Goal: Task Accomplishment & Management: Manage account settings

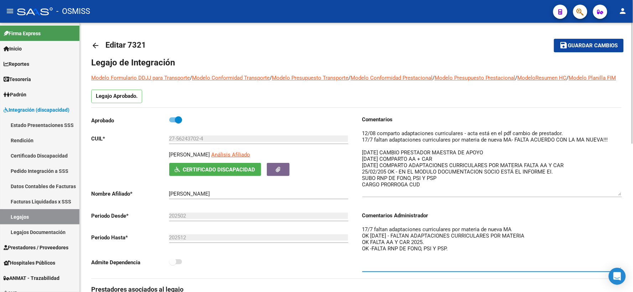
click at [362, 238] on textarea "17/7 faltan adaptaciones curriculares por materia de nueva MA OK [DATE] - FALTA…" at bounding box center [492, 248] width 260 height 45
click at [536, 237] on textarea "18/9 reclamo en la SSS por TAD por corte de cobertura (turno dic/2025) 17/7 fal…" at bounding box center [492, 248] width 260 height 45
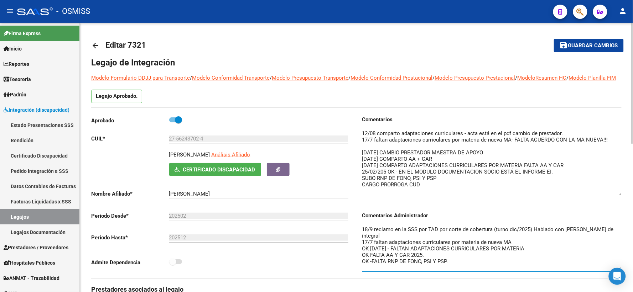
type textarea "18/9 reclamo en la SSS por TAD por corte de cobertura (turno dic/2025) Hablado …"
click at [583, 45] on span "Guardar cambios" at bounding box center [593, 46] width 50 height 6
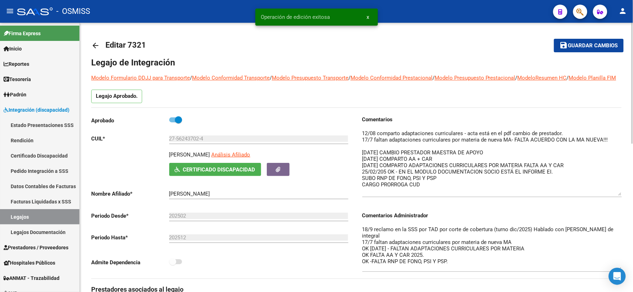
click at [97, 45] on mat-icon "arrow_back" at bounding box center [95, 45] width 9 height 9
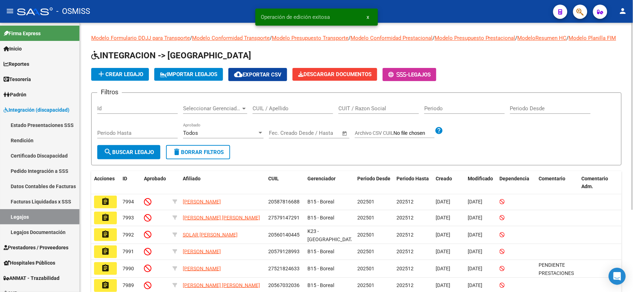
click at [276, 112] on input "CUIL / Apellido" at bounding box center [293, 108] width 81 height 6
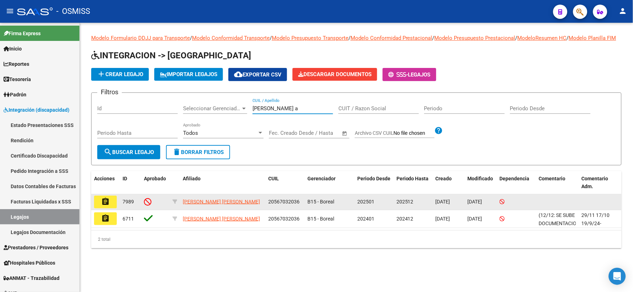
type input "[PERSON_NAME] a"
click at [104, 206] on mat-icon "assignment" at bounding box center [105, 202] width 9 height 9
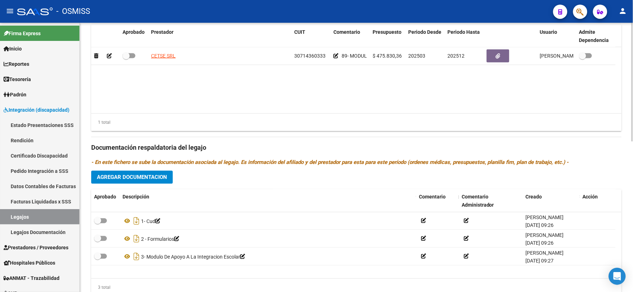
scroll to position [316, 0]
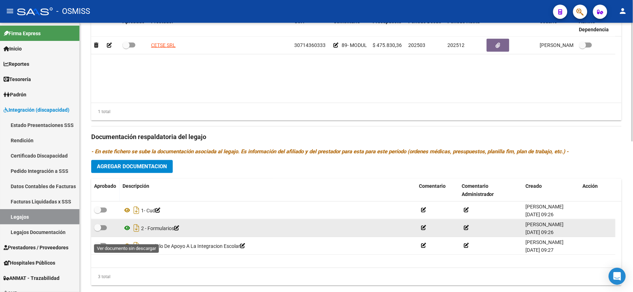
click at [129, 233] on icon at bounding box center [127, 228] width 9 height 9
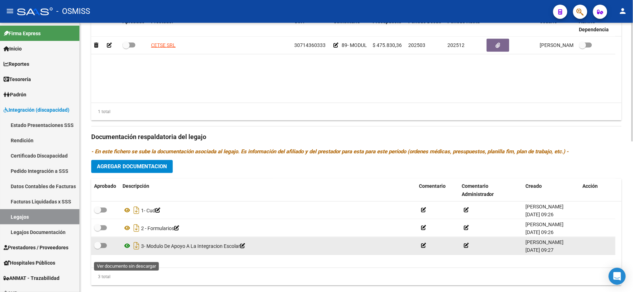
click at [126, 251] on icon at bounding box center [127, 246] width 9 height 9
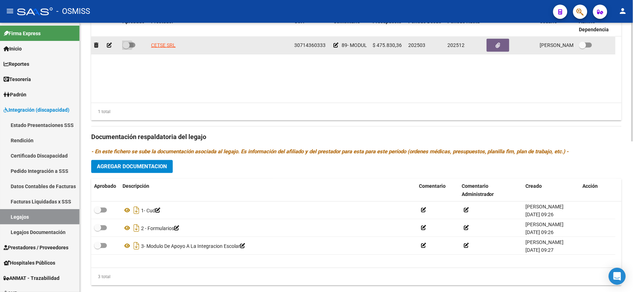
click at [127, 49] on span at bounding box center [126, 45] width 7 height 7
click at [126, 48] on input "checkbox" at bounding box center [126, 48] width 0 height 0
checkbox input "true"
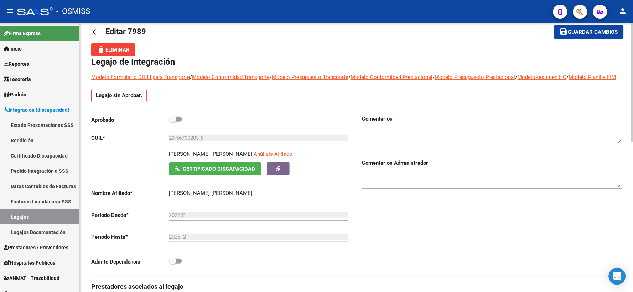
scroll to position [0, 0]
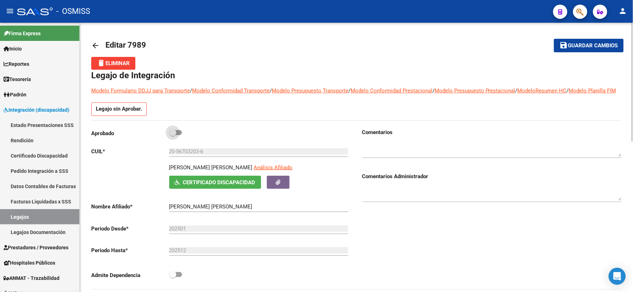
click at [173, 136] on span at bounding box center [172, 132] width 7 height 7
click at [173, 136] on input "checkbox" at bounding box center [172, 135] width 0 height 0
checkbox input "true"
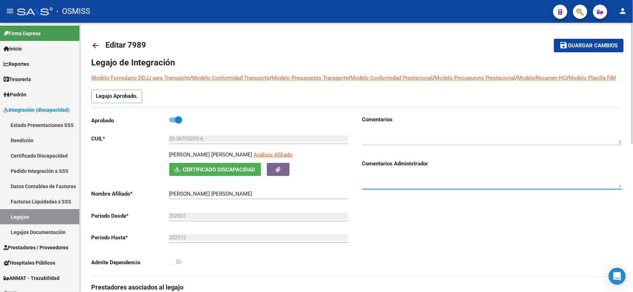
click at [380, 184] on textarea at bounding box center [492, 181] width 260 height 14
type textarea "19/9 falta informe ei"
click at [577, 46] on span "Guardar cambios" at bounding box center [593, 46] width 50 height 6
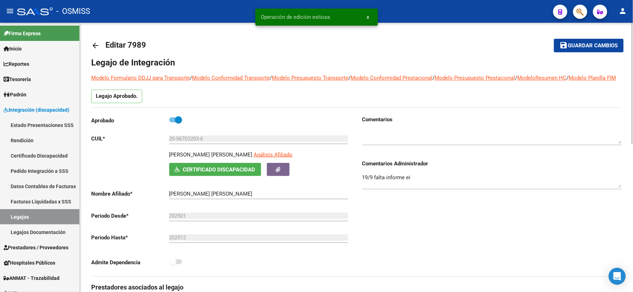
click at [94, 46] on mat-icon "arrow_back" at bounding box center [95, 45] width 9 height 9
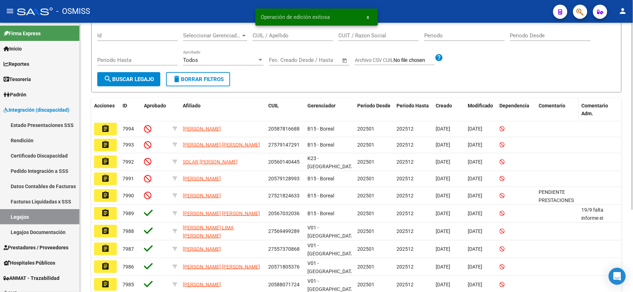
scroll to position [79, 0]
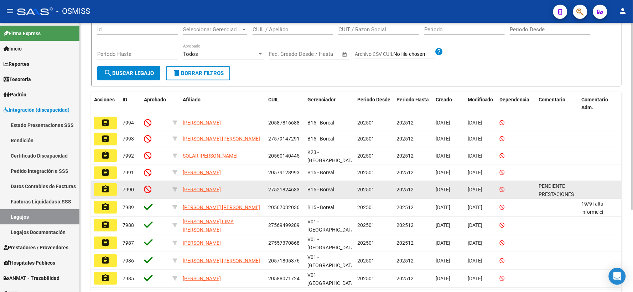
click at [104, 194] on mat-icon "assignment" at bounding box center [105, 189] width 9 height 9
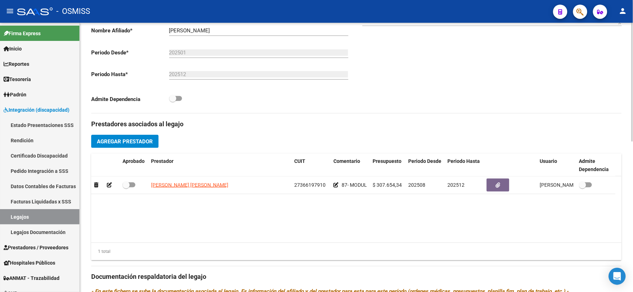
scroll to position [198, 0]
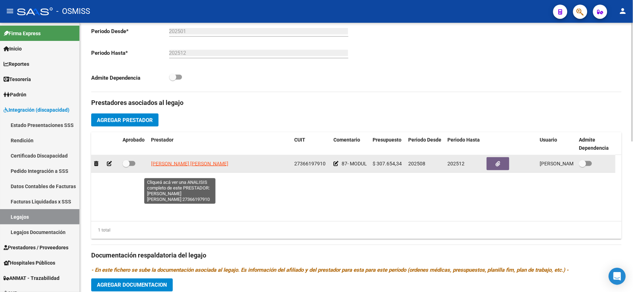
click at [177, 167] on span "[PERSON_NAME] [PERSON_NAME]" at bounding box center [189, 164] width 77 height 6
type textarea "27366197910"
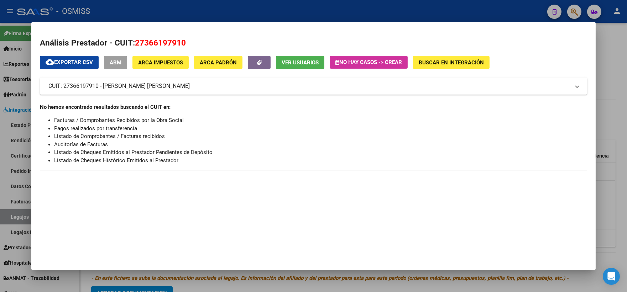
click at [611, 112] on div at bounding box center [313, 146] width 627 height 292
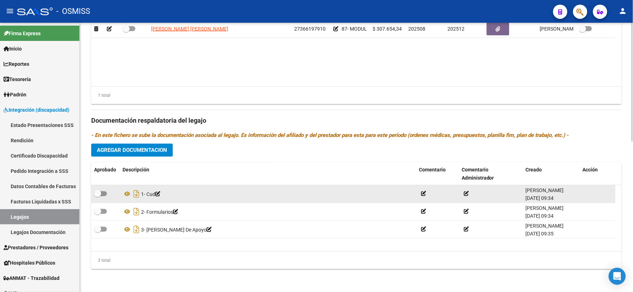
scroll to position [342, 0]
click at [126, 195] on icon at bounding box center [127, 194] width 9 height 9
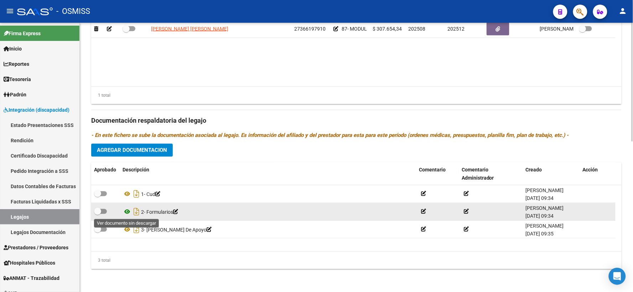
click at [126, 212] on icon at bounding box center [127, 212] width 9 height 9
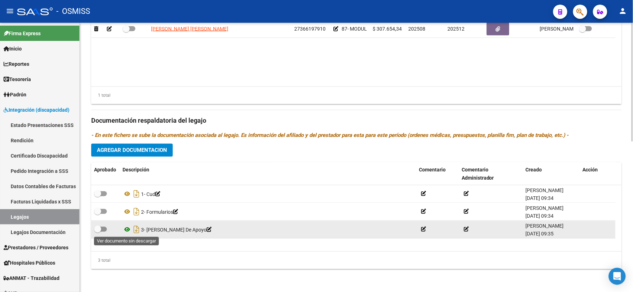
click at [126, 231] on icon at bounding box center [127, 230] width 9 height 9
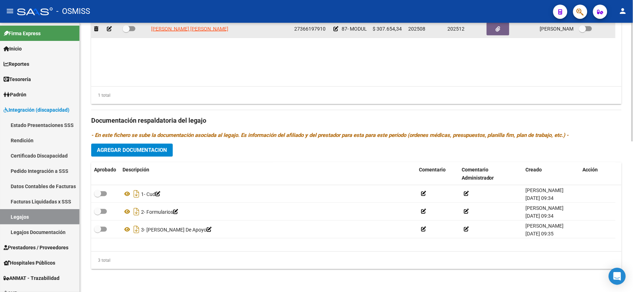
click at [125, 29] on span at bounding box center [126, 28] width 7 height 7
click at [126, 31] on input "checkbox" at bounding box center [126, 31] width 0 height 0
checkbox input "true"
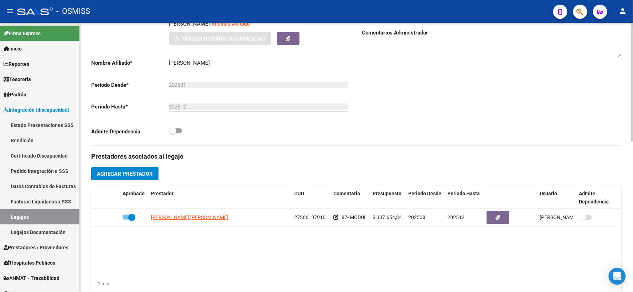
scroll to position [25, 0]
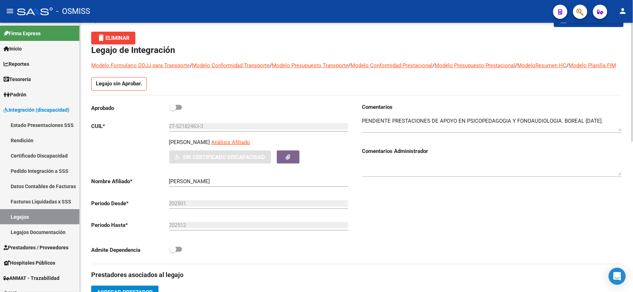
click at [170, 111] on span at bounding box center [172, 107] width 7 height 7
click at [172, 110] on input "checkbox" at bounding box center [172, 110] width 0 height 0
checkbox input "true"
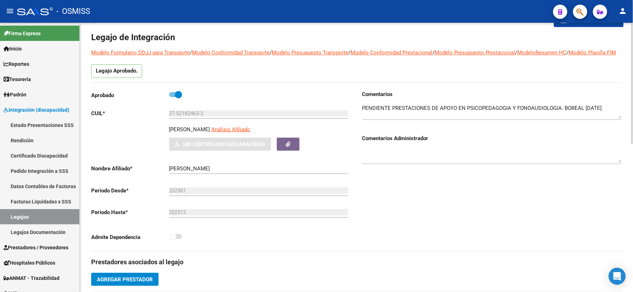
click at [434, 163] on textarea at bounding box center [492, 156] width 260 height 14
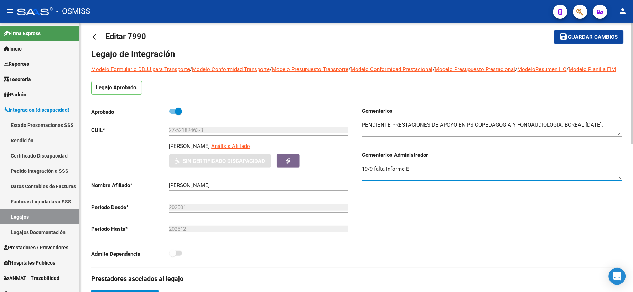
scroll to position [0, 0]
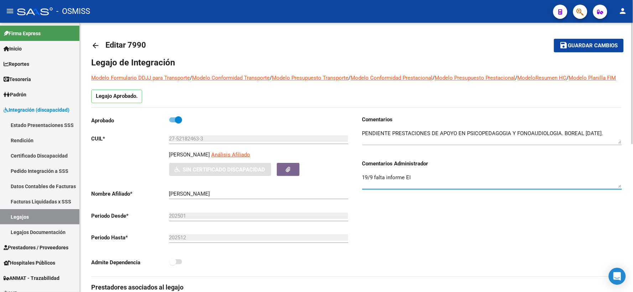
type textarea "19/9 falta informe EI"
click at [564, 48] on mat-icon "save" at bounding box center [564, 45] width 9 height 9
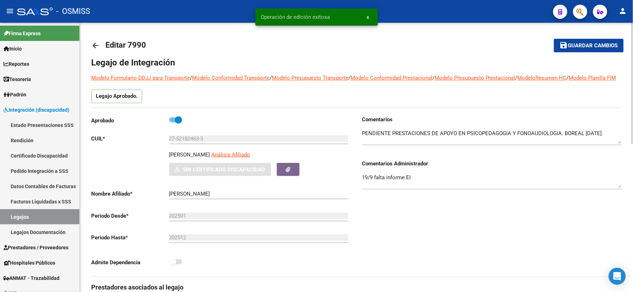
click at [99, 45] on mat-icon "arrow_back" at bounding box center [95, 45] width 9 height 9
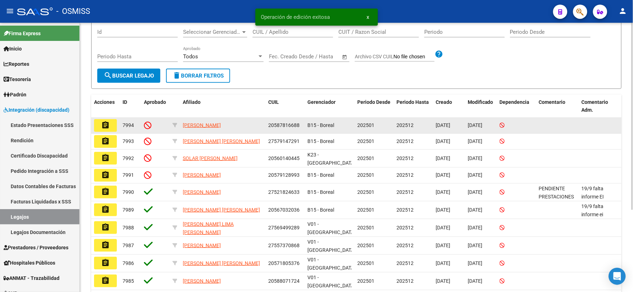
scroll to position [79, 0]
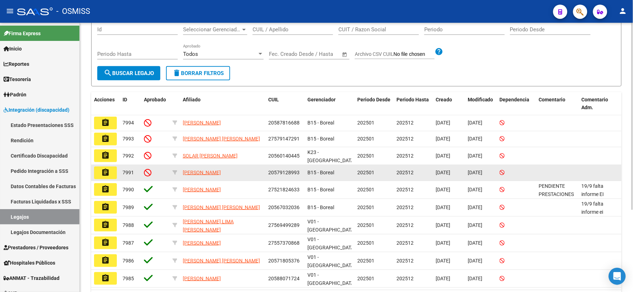
click at [102, 177] on mat-icon "assignment" at bounding box center [105, 173] width 9 height 9
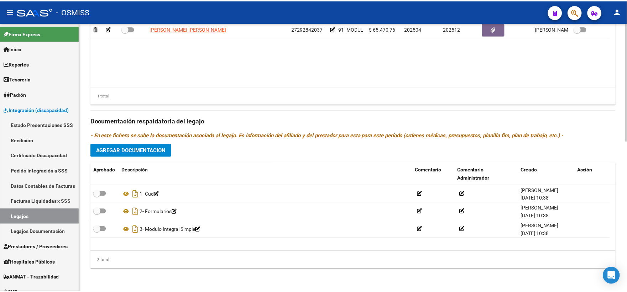
scroll to position [342, 0]
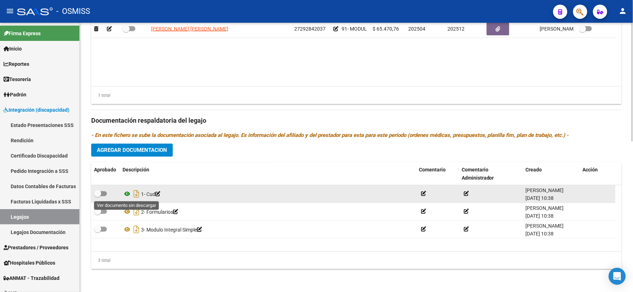
click at [126, 194] on icon at bounding box center [127, 194] width 9 height 9
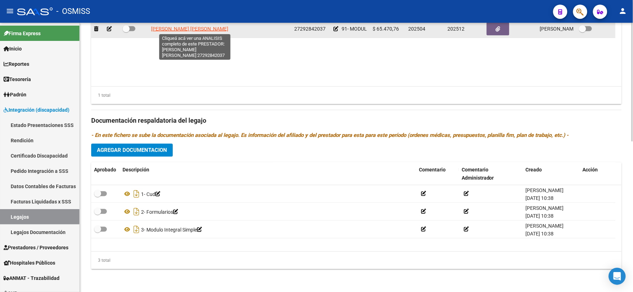
click at [225, 29] on span "[PERSON_NAME] [PERSON_NAME]" at bounding box center [189, 29] width 77 height 6
type textarea "27292842037"
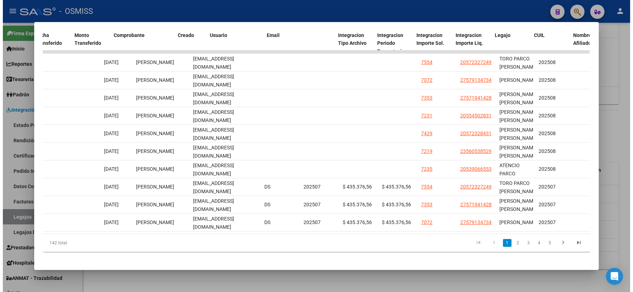
scroll to position [0, 992]
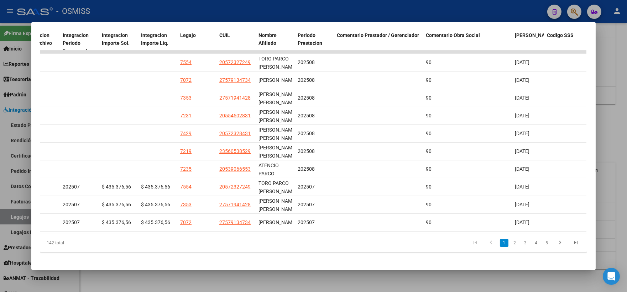
click at [607, 137] on div at bounding box center [313, 146] width 627 height 292
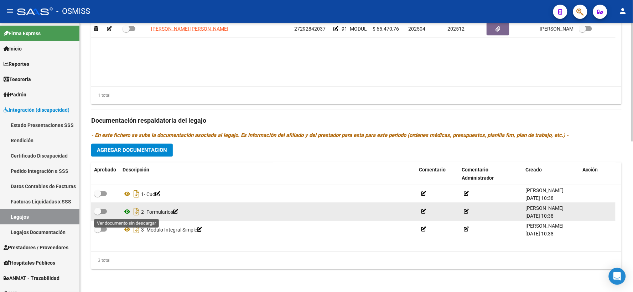
click at [126, 212] on icon at bounding box center [127, 212] width 9 height 9
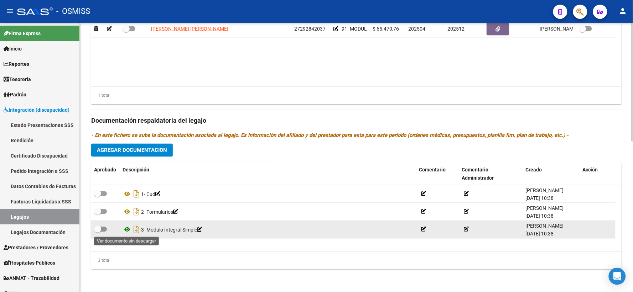
click at [128, 229] on icon at bounding box center [127, 230] width 9 height 9
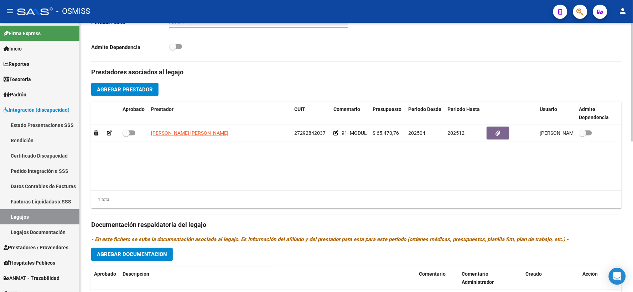
scroll to position [223, 0]
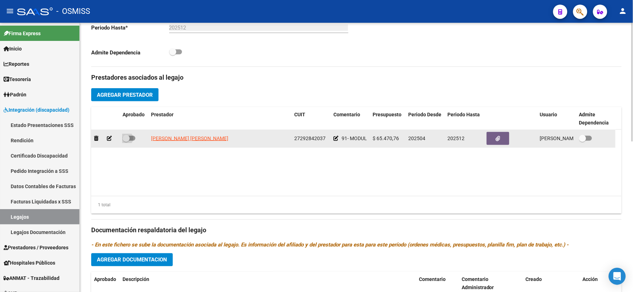
click at [124, 142] on span at bounding box center [126, 138] width 7 height 7
click at [126, 141] on input "checkbox" at bounding box center [126, 141] width 0 height 0
checkbox input "true"
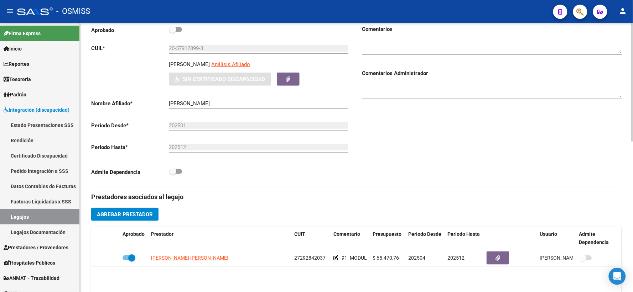
scroll to position [65, 0]
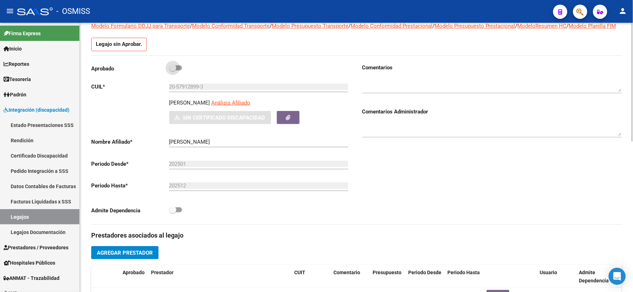
click at [173, 72] on span at bounding box center [172, 67] width 7 height 7
click at [173, 71] on input "checkbox" at bounding box center [172, 71] width 0 height 0
checkbox input "true"
click at [392, 136] on textarea at bounding box center [492, 129] width 260 height 14
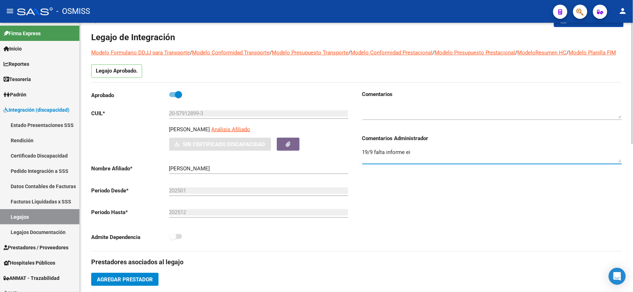
scroll to position [0, 0]
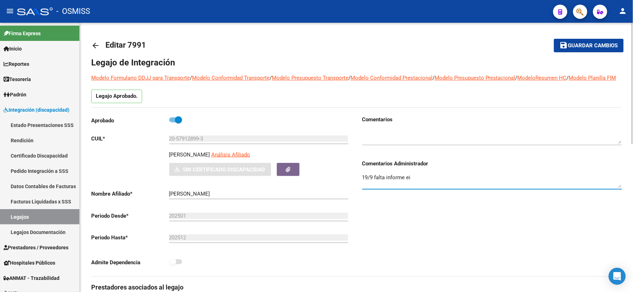
type textarea "19/9 falta informe ei"
click at [575, 47] on span "Guardar cambios" at bounding box center [593, 46] width 50 height 6
click at [93, 45] on mat-icon "arrow_back" at bounding box center [95, 45] width 9 height 9
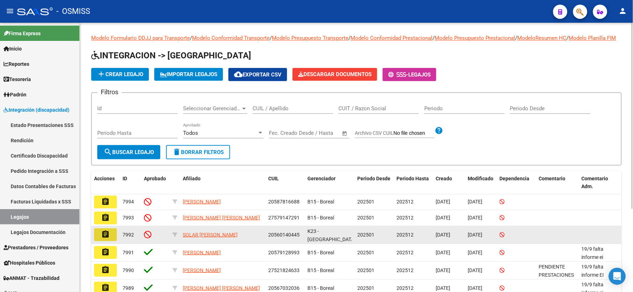
click at [102, 239] on mat-icon "assignment" at bounding box center [105, 234] width 9 height 9
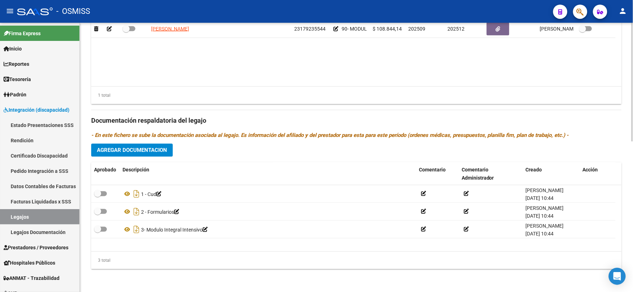
scroll to position [342, 0]
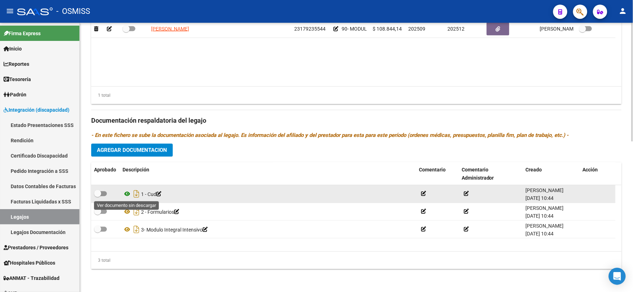
click at [129, 193] on icon at bounding box center [127, 194] width 9 height 9
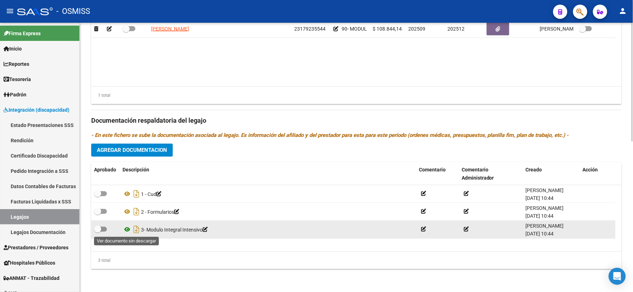
click at [126, 230] on icon at bounding box center [127, 230] width 9 height 9
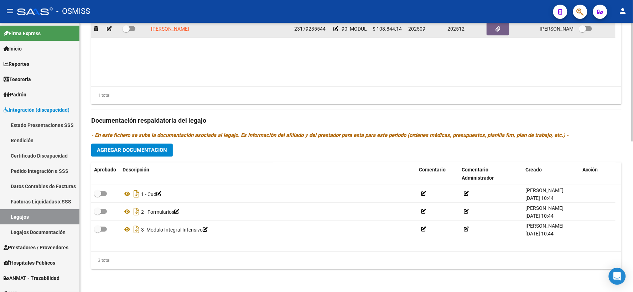
click at [129, 27] on span at bounding box center [126, 28] width 7 height 7
click at [126, 31] on input "checkbox" at bounding box center [126, 31] width 0 height 0
checkbox input "true"
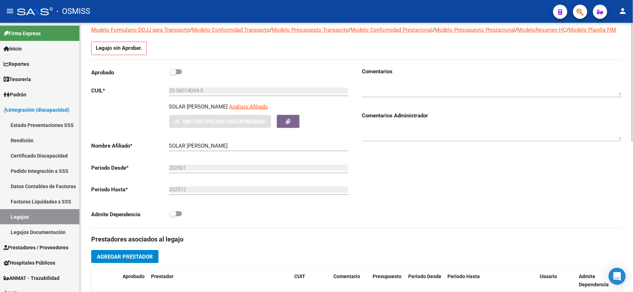
scroll to position [0, 0]
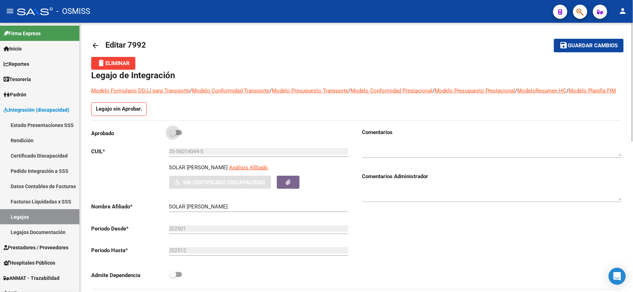
drag, startPoint x: 174, startPoint y: 140, endPoint x: 379, endPoint y: 199, distance: 213.7
click at [175, 136] on span at bounding box center [172, 132] width 7 height 7
click at [173, 136] on input "checkbox" at bounding box center [172, 135] width 0 height 0
checkbox input "true"
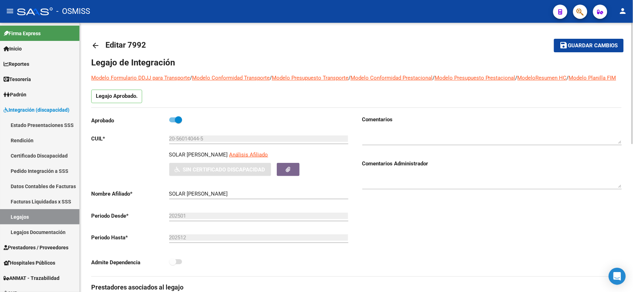
click at [393, 183] on textarea at bounding box center [492, 181] width 260 height 14
type textarea "19/9 falta informe ei"
click at [596, 45] on span "Guardar cambios" at bounding box center [593, 46] width 50 height 6
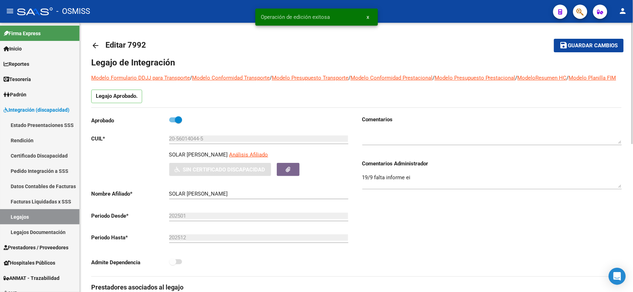
click at [97, 43] on mat-icon "arrow_back" at bounding box center [95, 45] width 9 height 9
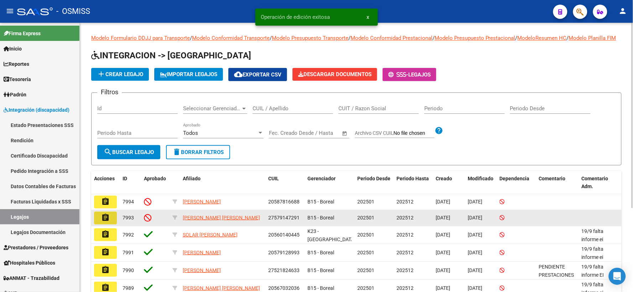
click at [108, 222] on mat-icon "assignment" at bounding box center [105, 218] width 9 height 9
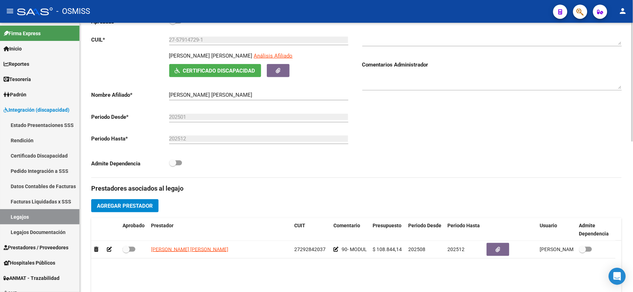
scroll to position [158, 0]
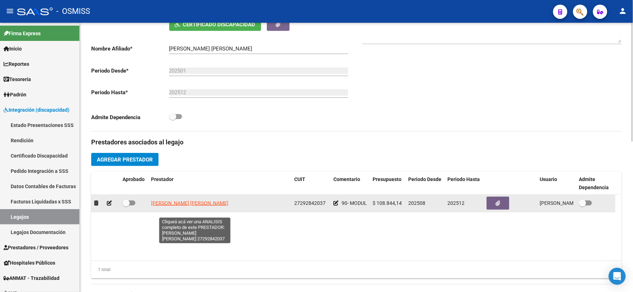
click at [197, 206] on span "[PERSON_NAME] [PERSON_NAME]" at bounding box center [189, 204] width 77 height 6
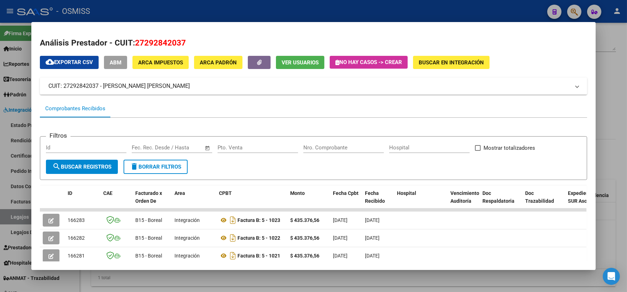
click at [610, 134] on div at bounding box center [313, 146] width 627 height 292
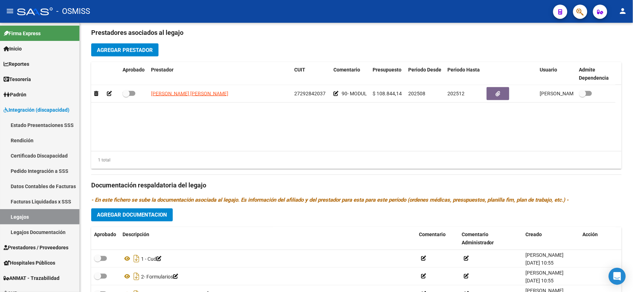
scroll to position [183, 0]
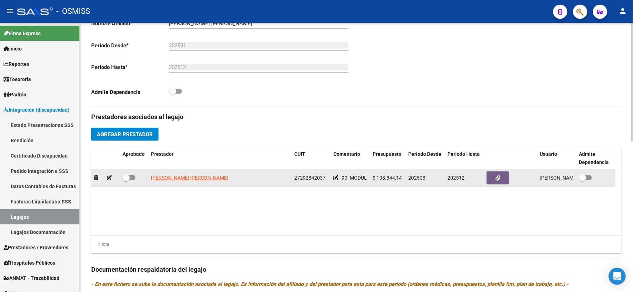
click at [127, 182] on span at bounding box center [126, 178] width 7 height 7
click at [126, 181] on input "checkbox" at bounding box center [126, 181] width 0 height 0
checkbox input "true"
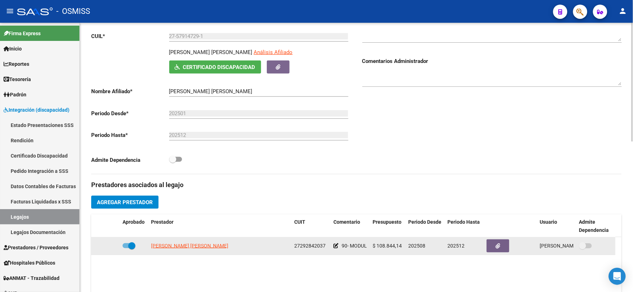
scroll to position [0, 0]
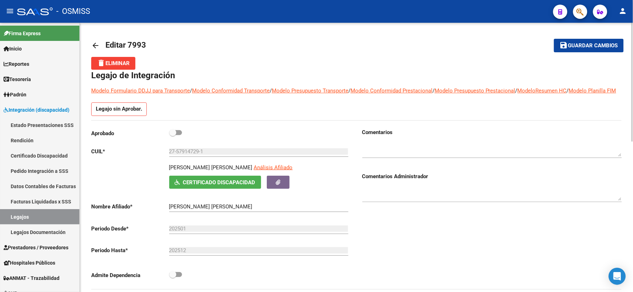
drag, startPoint x: 172, startPoint y: 139, endPoint x: 279, endPoint y: 177, distance: 113.8
click at [172, 136] on span at bounding box center [172, 132] width 7 height 7
click at [172, 136] on input "checkbox" at bounding box center [172, 135] width 0 height 0
checkbox input "true"
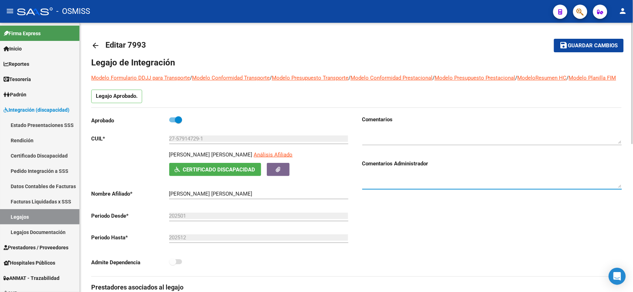
click at [380, 188] on textarea at bounding box center [492, 181] width 260 height 14
type textarea "19/9 falta informe ei"
click at [593, 51] on button "save Guardar cambios" at bounding box center [589, 45] width 70 height 13
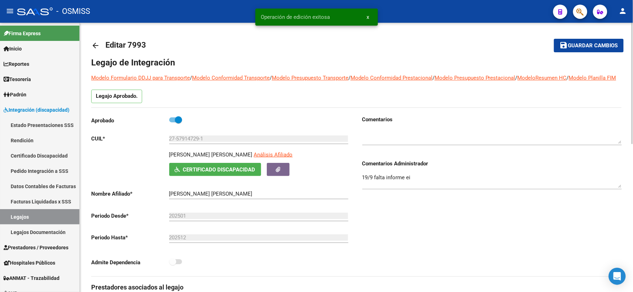
click at [95, 42] on mat-icon "arrow_back" at bounding box center [95, 45] width 9 height 9
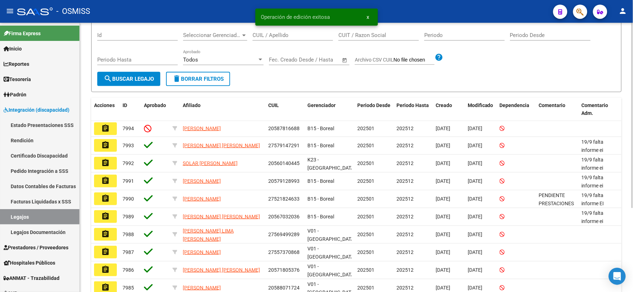
scroll to position [79, 0]
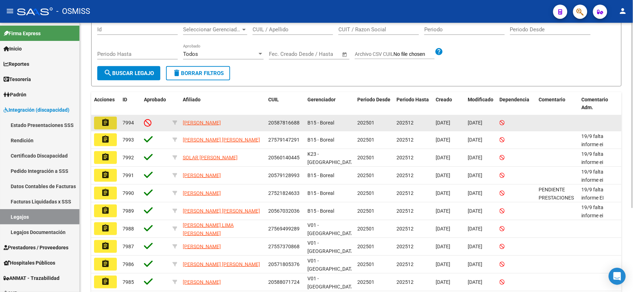
click at [104, 127] on mat-icon "assignment" at bounding box center [105, 123] width 9 height 9
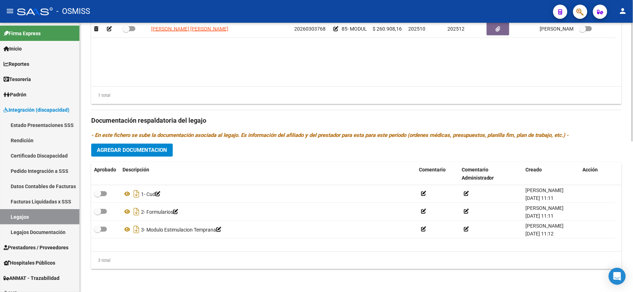
scroll to position [342, 0]
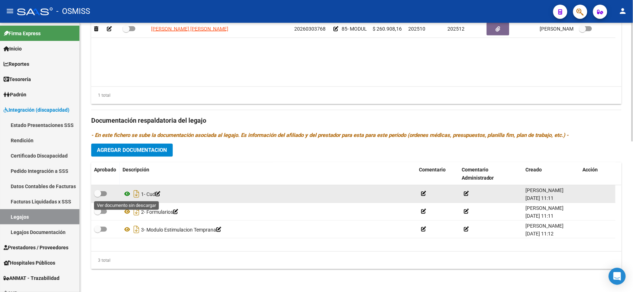
click at [126, 193] on icon at bounding box center [127, 194] width 9 height 9
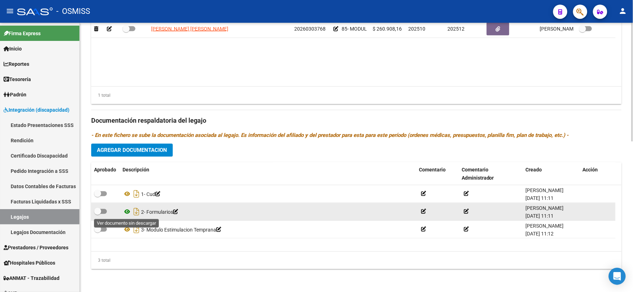
click at [126, 211] on icon at bounding box center [127, 212] width 9 height 9
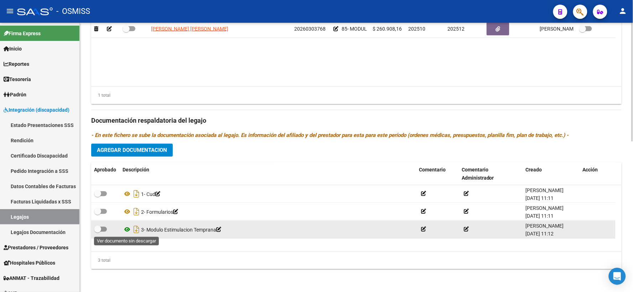
click at [128, 229] on icon at bounding box center [127, 230] width 9 height 9
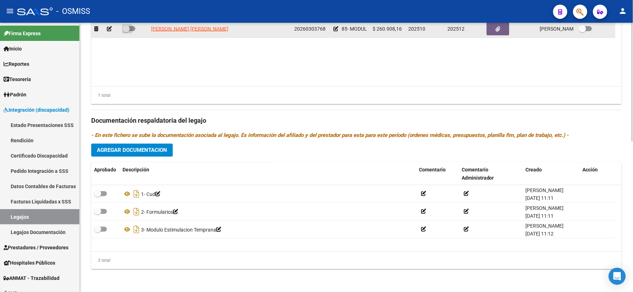
click at [126, 30] on span at bounding box center [126, 28] width 7 height 7
click at [126, 31] on input "checkbox" at bounding box center [126, 31] width 0 height 0
checkbox input "true"
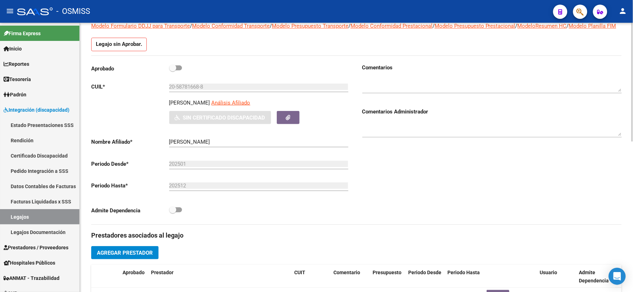
drag, startPoint x: 175, startPoint y: 76, endPoint x: 189, endPoint y: 81, distance: 14.8
click at [175, 72] on span at bounding box center [172, 67] width 7 height 7
click at [173, 71] on input "checkbox" at bounding box center [172, 71] width 0 height 0
checkbox input "true"
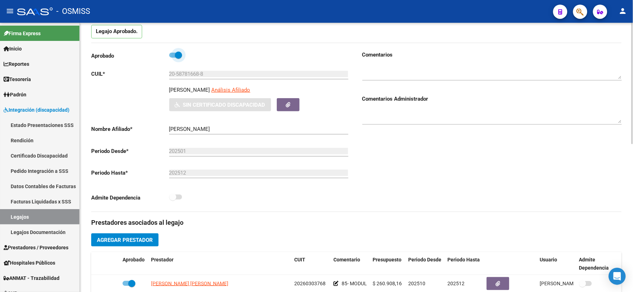
scroll to position [52, 0]
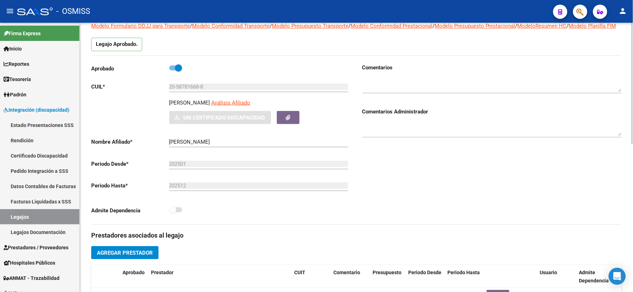
click at [417, 126] on div at bounding box center [492, 127] width 260 height 22
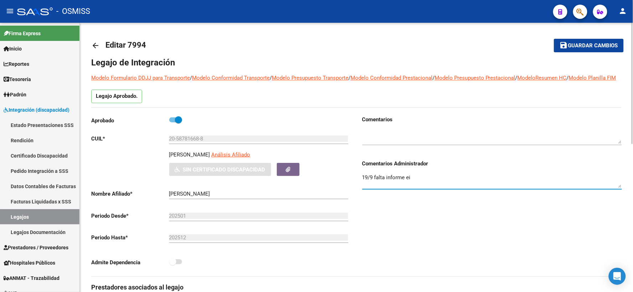
type textarea "19/9 falta informe ei"
click at [579, 45] on span "Guardar cambios" at bounding box center [593, 46] width 50 height 6
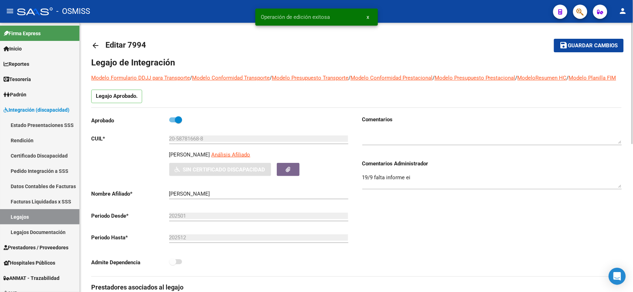
click at [95, 45] on mat-icon "arrow_back" at bounding box center [95, 45] width 9 height 9
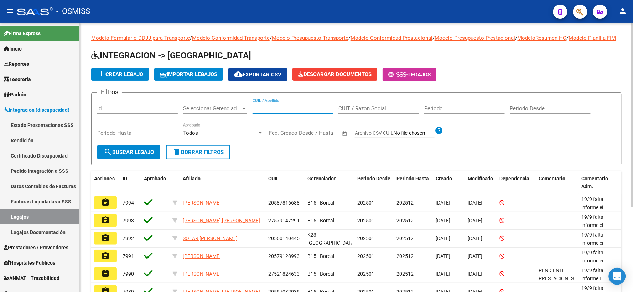
click at [280, 112] on input "CUIL / Apellido" at bounding box center [293, 108] width 81 height 6
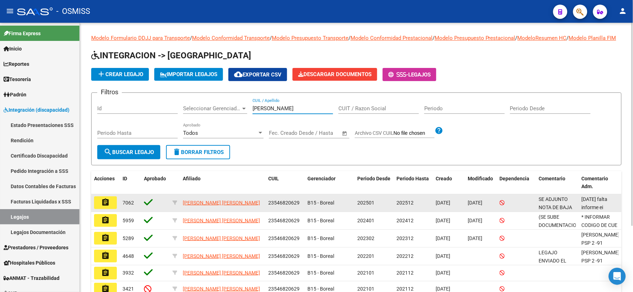
type input "[PERSON_NAME]"
click at [105, 207] on mat-icon "assignment" at bounding box center [105, 202] width 9 height 9
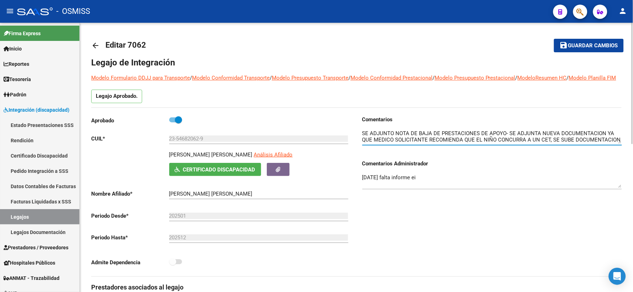
scroll to position [6, 0]
drag, startPoint x: 615, startPoint y: 151, endPoint x: 615, endPoint y: 163, distance: 12.5
click at [615, 163] on div "Comentarios Comentarios Administrador [DATE] falta informe ei" at bounding box center [492, 156] width 260 height 81
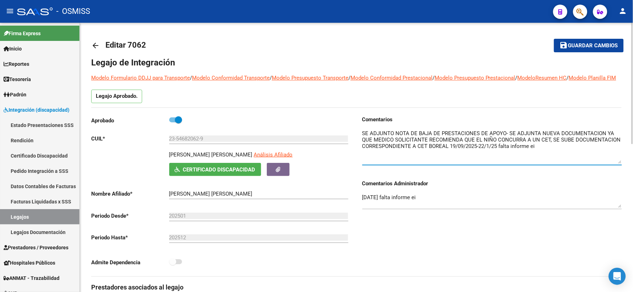
drag, startPoint x: 619, startPoint y: 151, endPoint x: 619, endPoint y: 172, distance: 20.3
click at [619, 164] on textarea at bounding box center [492, 147] width 260 height 34
click at [581, 172] on div at bounding box center [492, 148] width 260 height 48
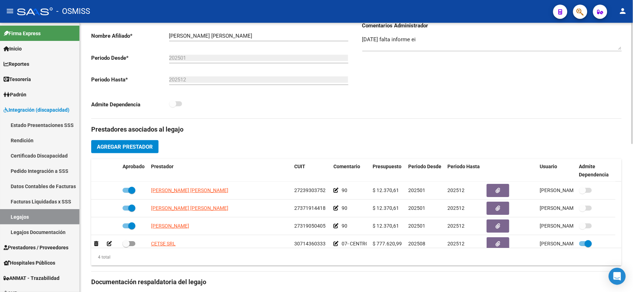
scroll to position [79, 0]
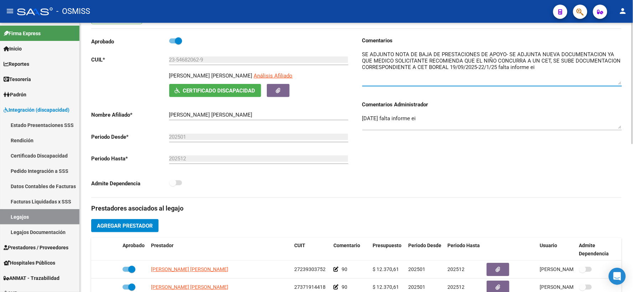
click at [478, 73] on textarea at bounding box center [492, 68] width 260 height 34
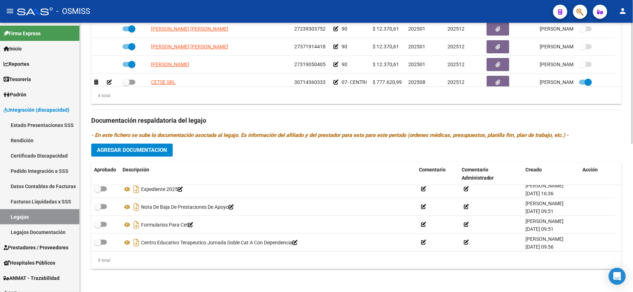
scroll to position [96, 0]
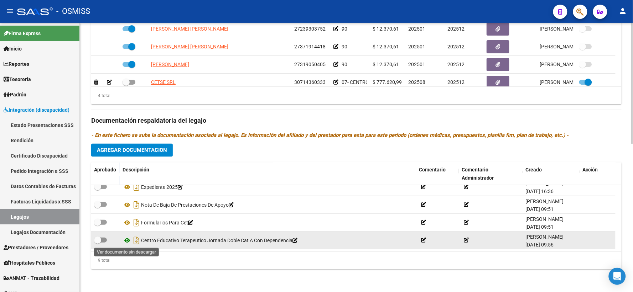
type textarea "SE ADJUNTO NOTA DE BAJA DE PRESTACIONES DE APOYO- SE ADJUNTA NUEVA DOCUMENTACIO…"
click at [126, 240] on icon at bounding box center [127, 241] width 9 height 9
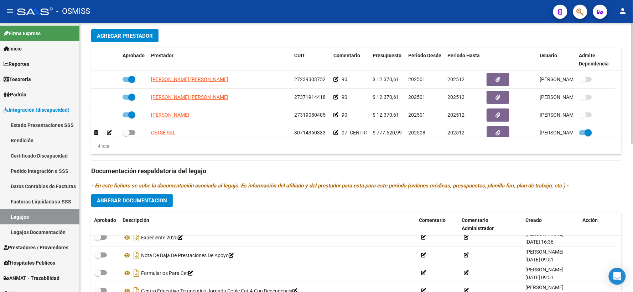
scroll to position [250, 0]
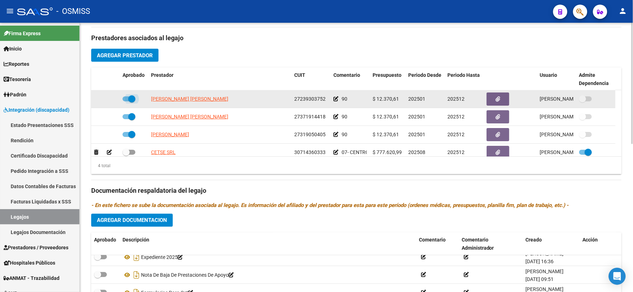
click at [125, 102] on span at bounding box center [129, 99] width 13 height 5
click at [126, 102] on input "checkbox" at bounding box center [126, 102] width 0 height 0
checkbox input "false"
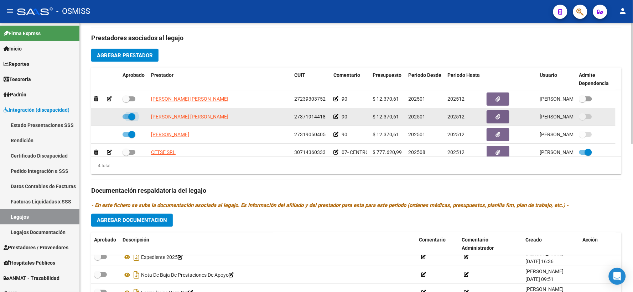
click at [127, 119] on span at bounding box center [129, 116] width 13 height 5
click at [126, 120] on input "checkbox" at bounding box center [126, 119] width 0 height 0
checkbox input "false"
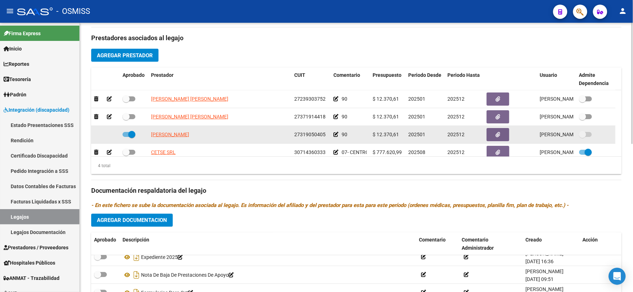
click at [126, 137] on span at bounding box center [129, 134] width 13 height 5
click at [126, 138] on input "checkbox" at bounding box center [126, 137] width 0 height 0
checkbox input "false"
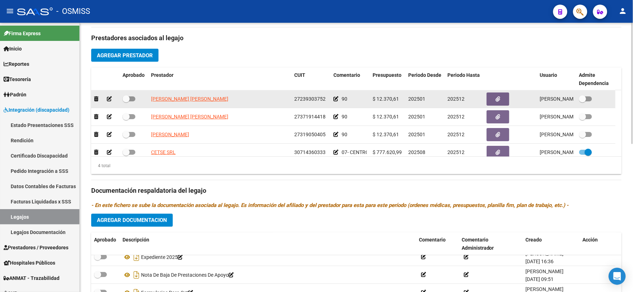
click at [109, 102] on icon at bounding box center [109, 99] width 5 height 5
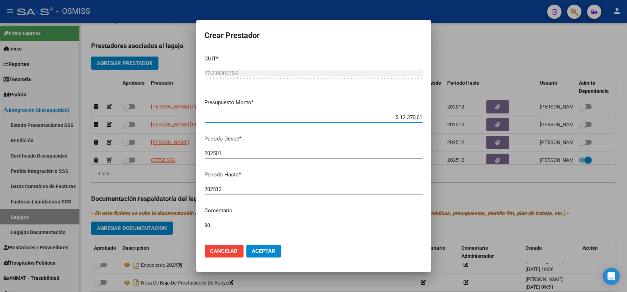
click at [226, 186] on div "202512 Ingresar el periodo" at bounding box center [314, 189] width 218 height 11
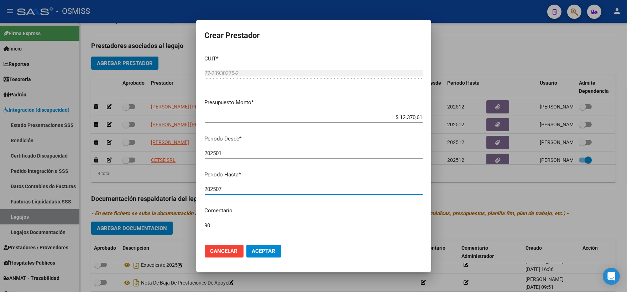
type input "202507"
click at [257, 252] on span "Aceptar" at bounding box center [264, 251] width 24 height 6
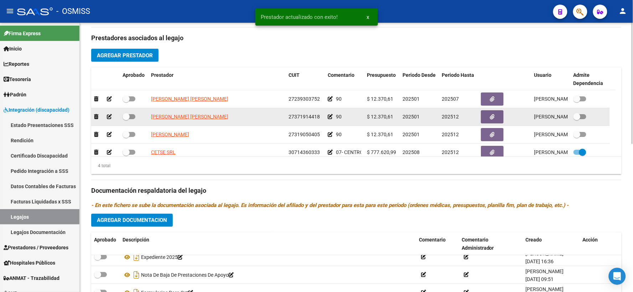
click at [109, 119] on icon at bounding box center [109, 116] width 5 height 5
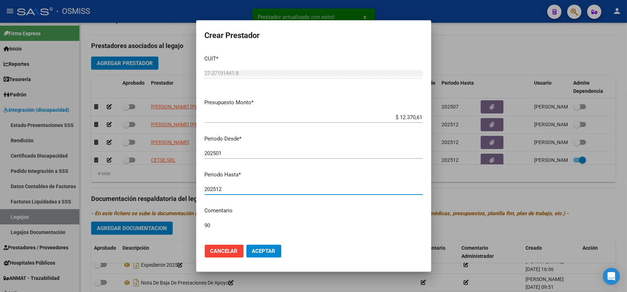
click at [237, 187] on input "202512" at bounding box center [314, 189] width 218 height 6
type input "202507"
click at [258, 255] on button "Aceptar" at bounding box center [264, 251] width 35 height 13
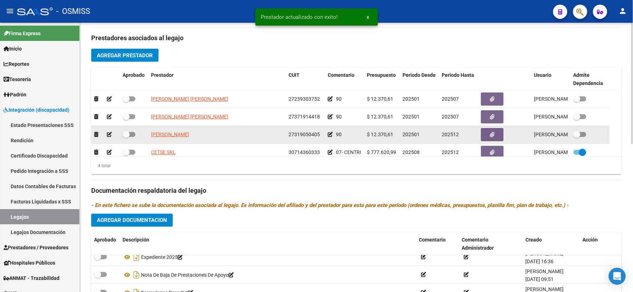
click at [108, 137] on icon at bounding box center [109, 134] width 5 height 5
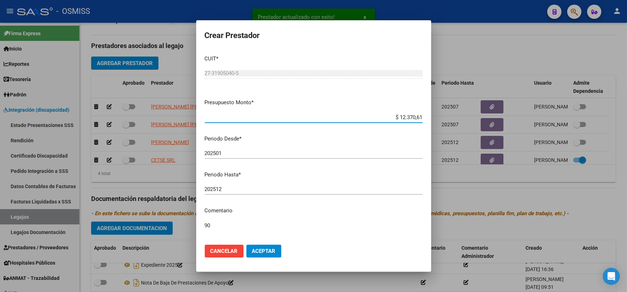
click at [232, 190] on input "202512" at bounding box center [314, 189] width 218 height 6
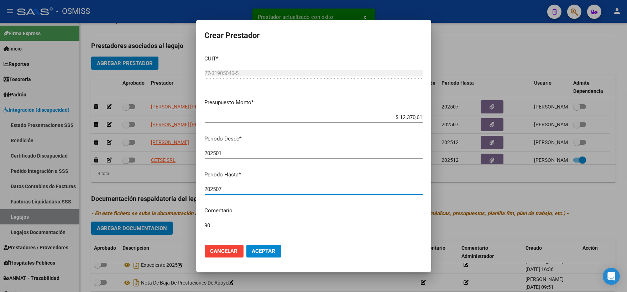
type input "202507"
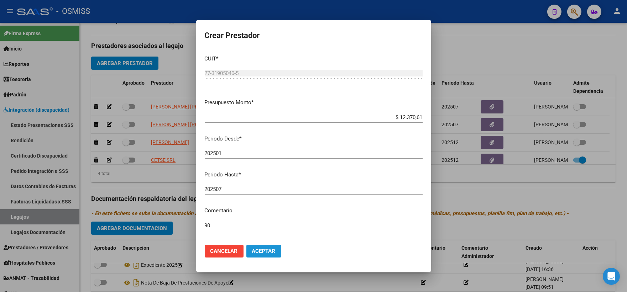
click at [259, 253] on span "Aceptar" at bounding box center [264, 251] width 24 height 6
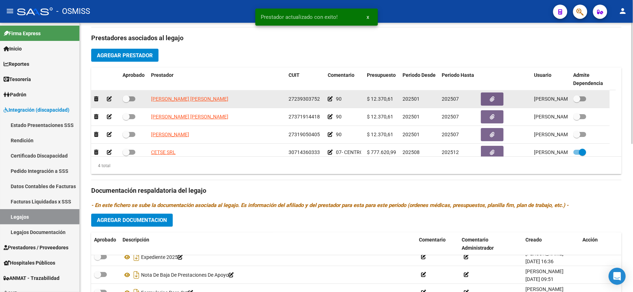
click at [125, 103] on span at bounding box center [126, 98] width 7 height 7
click at [126, 102] on input "checkbox" at bounding box center [126, 102] width 0 height 0
checkbox input "true"
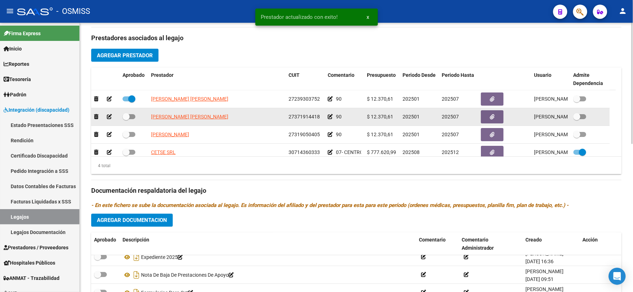
click at [126, 120] on span at bounding box center [126, 116] width 7 height 7
click at [126, 120] on input "checkbox" at bounding box center [126, 119] width 0 height 0
checkbox input "true"
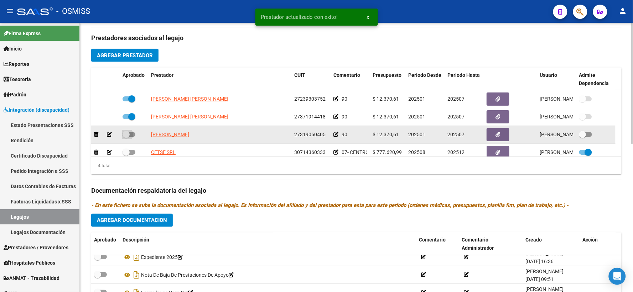
click at [124, 138] on span at bounding box center [126, 134] width 7 height 7
click at [126, 138] on input "checkbox" at bounding box center [126, 137] width 0 height 0
checkbox input "true"
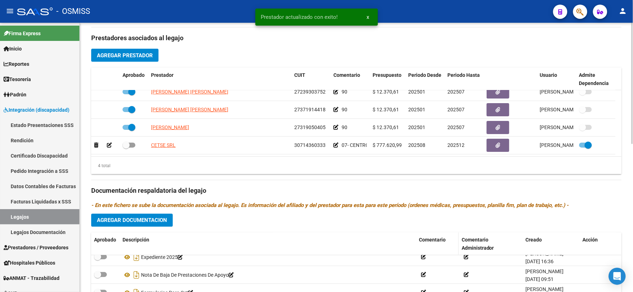
scroll to position [329, 0]
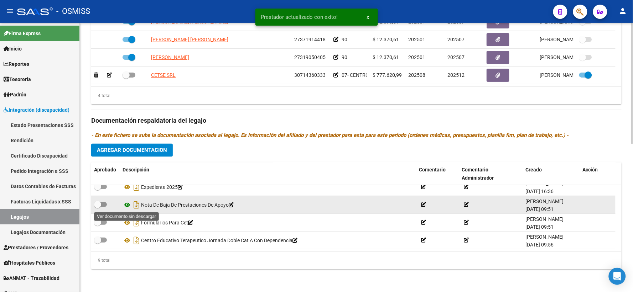
click at [127, 205] on icon at bounding box center [127, 205] width 9 height 9
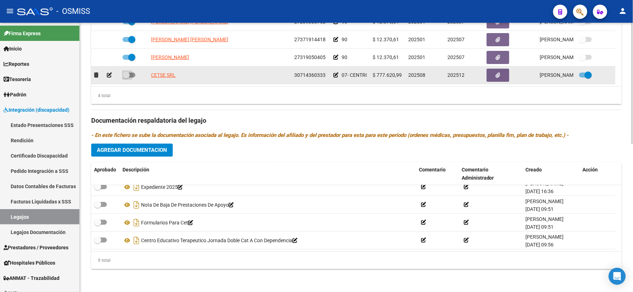
click at [126, 75] on span at bounding box center [126, 75] width 7 height 7
click at [126, 78] on input "checkbox" at bounding box center [126, 78] width 0 height 0
checkbox input "true"
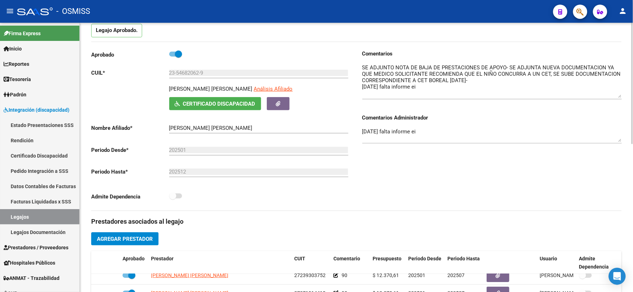
scroll to position [52, 0]
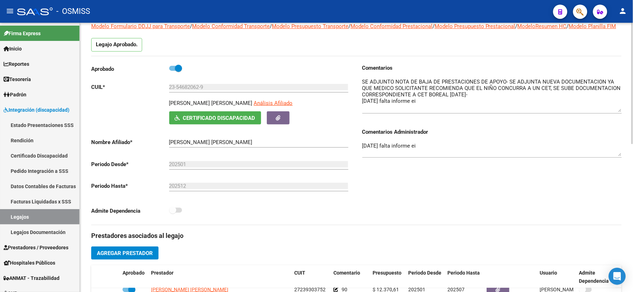
click at [170, 71] on span at bounding box center [175, 68] width 13 height 5
click at [172, 71] on input "checkbox" at bounding box center [172, 71] width 0 height 0
checkbox input "false"
click at [173, 214] on span at bounding box center [172, 210] width 7 height 7
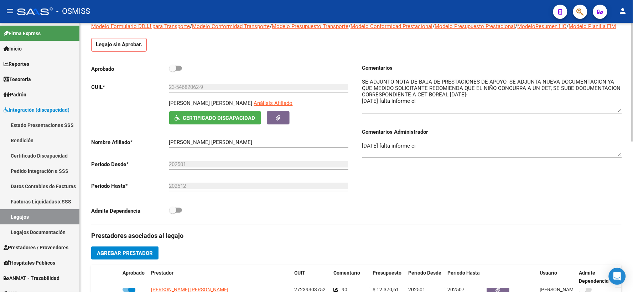
click at [173, 213] on input "checkbox" at bounding box center [172, 213] width 0 height 0
checkbox input "true"
click at [172, 72] on span at bounding box center [172, 68] width 7 height 7
click at [172, 71] on input "checkbox" at bounding box center [172, 71] width 0 height 0
checkbox input "true"
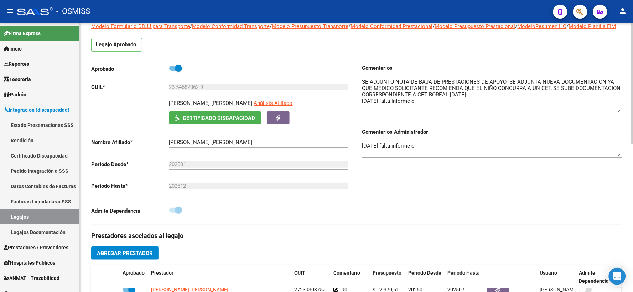
scroll to position [0, 0]
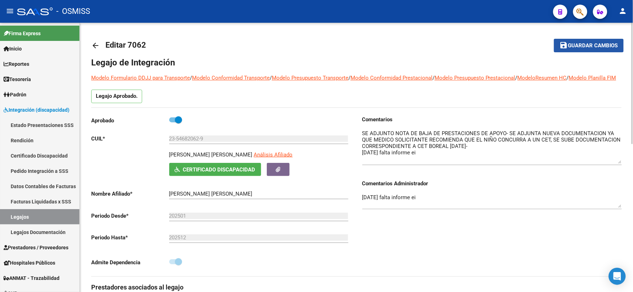
click at [578, 48] on span "Guardar cambios" at bounding box center [593, 46] width 50 height 6
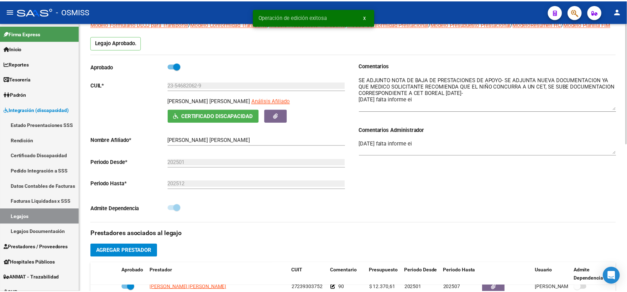
scroll to position [158, 0]
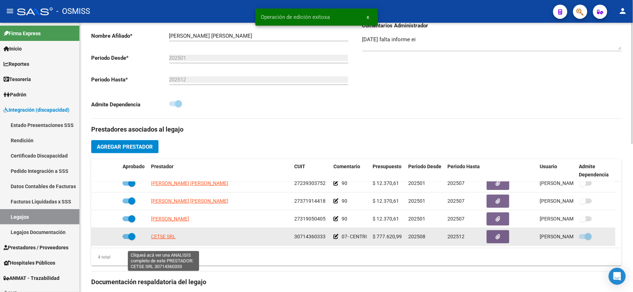
click at [158, 240] on span "CETSE SRL" at bounding box center [163, 237] width 25 height 6
type textarea "30714360333"
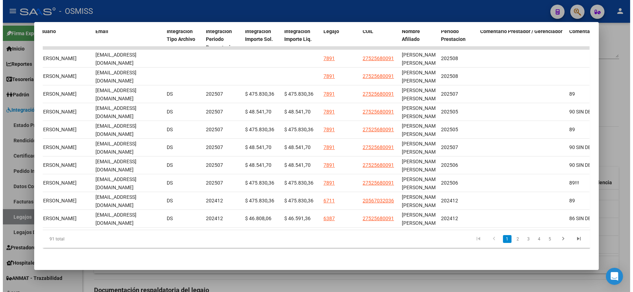
scroll to position [0, 867]
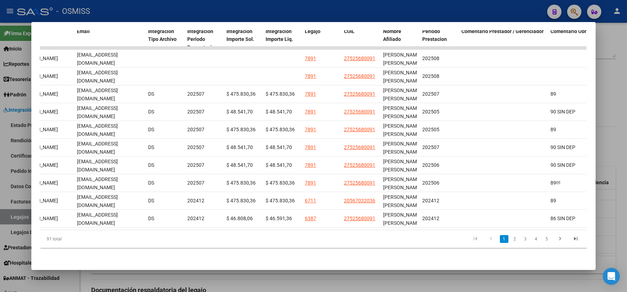
click at [611, 75] on div at bounding box center [313, 146] width 627 height 292
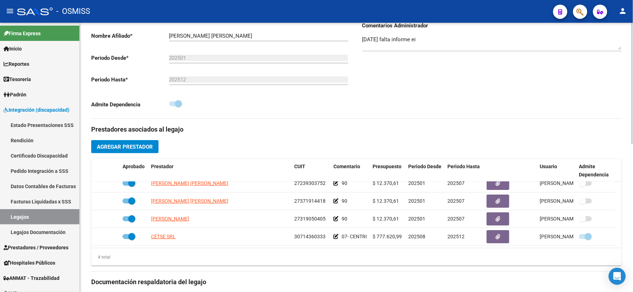
scroll to position [0, 0]
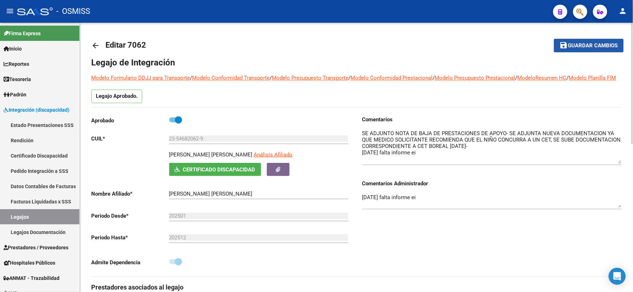
click at [584, 47] on span "Guardar cambios" at bounding box center [593, 46] width 50 height 6
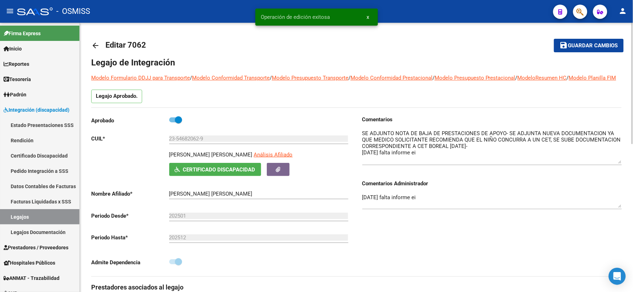
click at [94, 47] on mat-icon "arrow_back" at bounding box center [95, 45] width 9 height 9
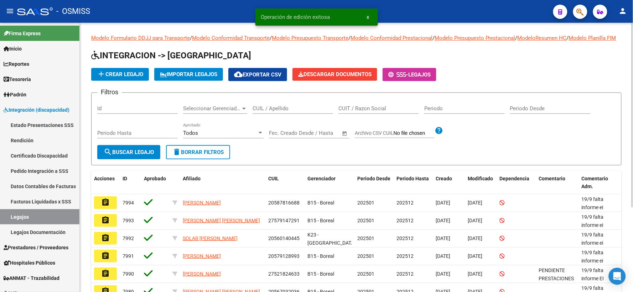
click at [289, 108] on div "CUIL / Apellido" at bounding box center [293, 106] width 81 height 15
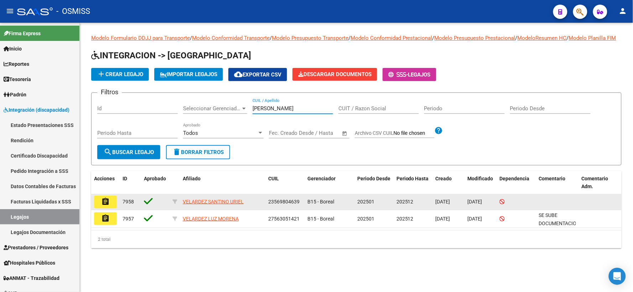
type input "[PERSON_NAME]"
click at [107, 206] on mat-icon "assignment" at bounding box center [105, 202] width 9 height 9
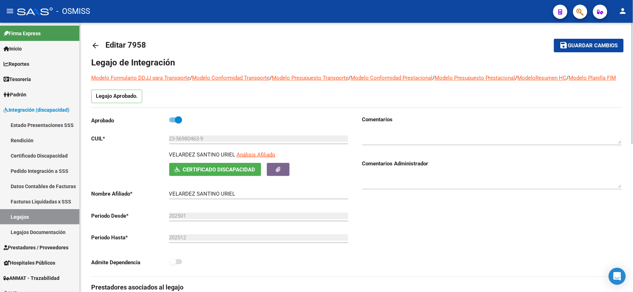
click at [95, 48] on mat-icon "arrow_back" at bounding box center [95, 45] width 9 height 9
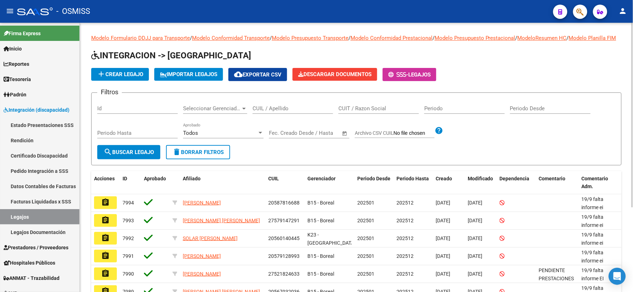
click at [281, 112] on div "CUIL / Apellido" at bounding box center [293, 106] width 81 height 15
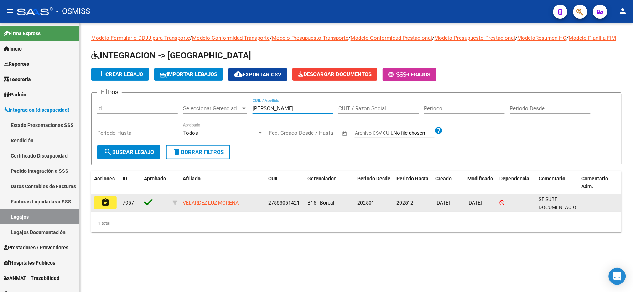
type input "[PERSON_NAME]"
click at [102, 207] on mat-icon "assignment" at bounding box center [105, 202] width 9 height 9
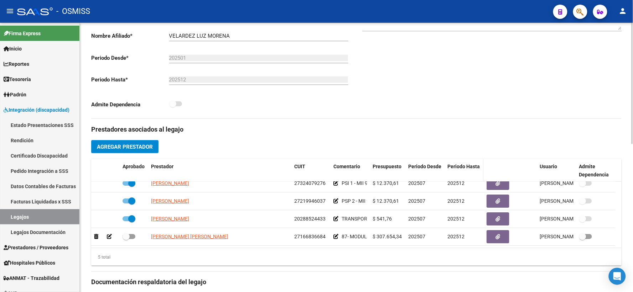
scroll to position [198, 0]
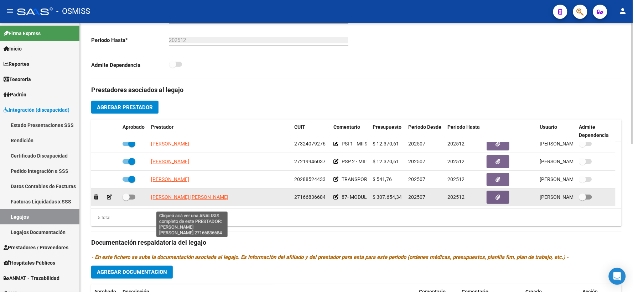
click at [201, 200] on span "[PERSON_NAME] [PERSON_NAME]" at bounding box center [189, 198] width 77 height 6
type textarea "27166836684"
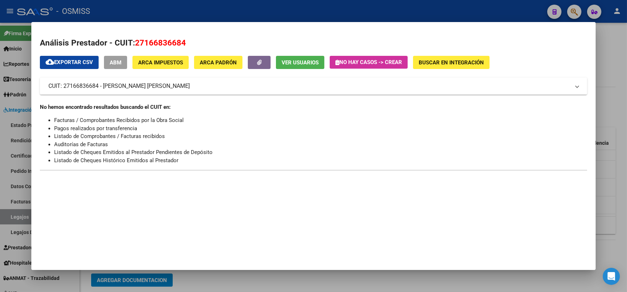
click at [611, 212] on div at bounding box center [313, 146] width 627 height 292
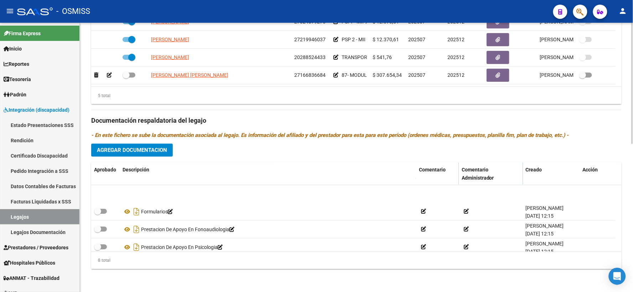
scroll to position [78, 0]
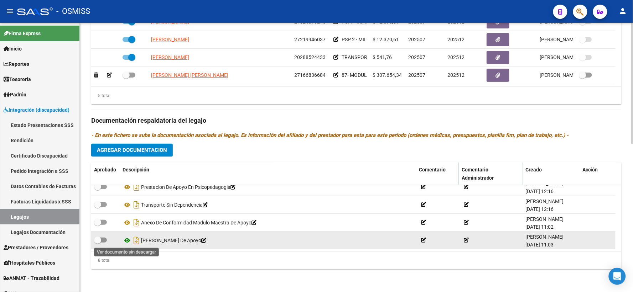
click at [127, 240] on icon at bounding box center [127, 241] width 9 height 9
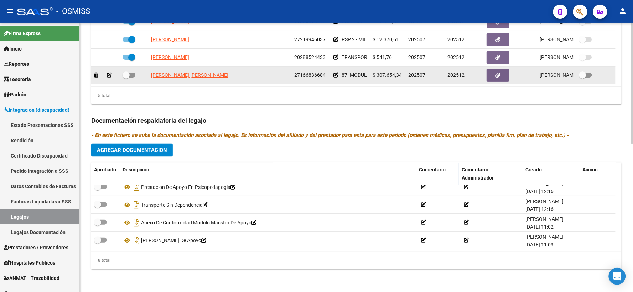
click at [127, 73] on span at bounding box center [126, 75] width 7 height 7
click at [126, 78] on input "checkbox" at bounding box center [126, 78] width 0 height 0
checkbox input "true"
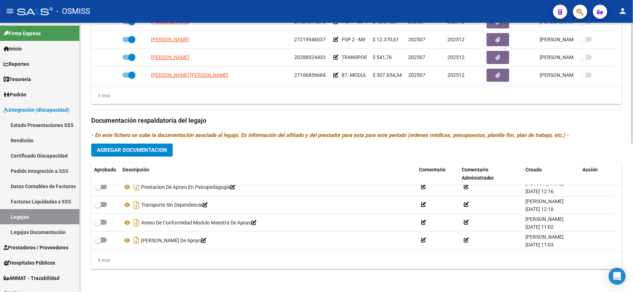
scroll to position [131, 0]
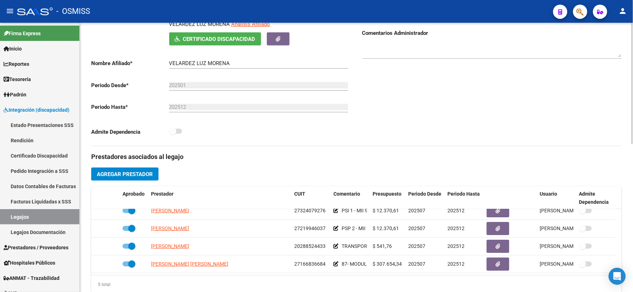
click at [432, 56] on textarea at bounding box center [492, 50] width 260 height 14
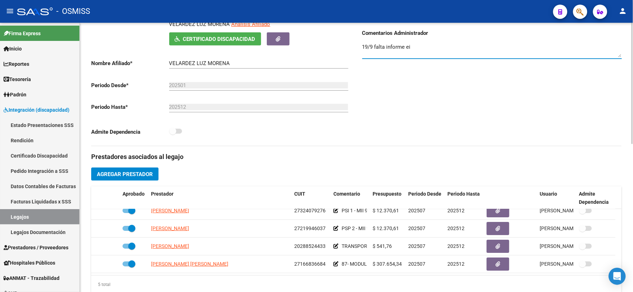
scroll to position [0, 0]
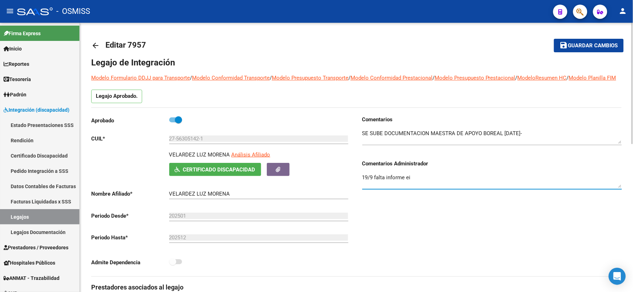
type textarea "19/9 falta informe ei"
click at [591, 47] on span "Guardar cambios" at bounding box center [593, 46] width 50 height 6
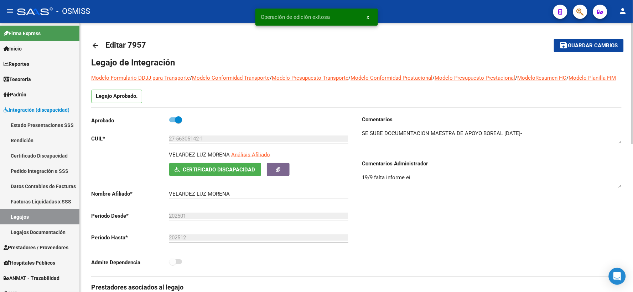
drag, startPoint x: 593, startPoint y: 44, endPoint x: 471, endPoint y: 44, distance: 121.5
click at [592, 44] on span "Guardar cambios" at bounding box center [593, 46] width 50 height 6
click at [95, 45] on mat-icon "arrow_back" at bounding box center [95, 45] width 9 height 9
